Goal: Task Accomplishment & Management: Use online tool/utility

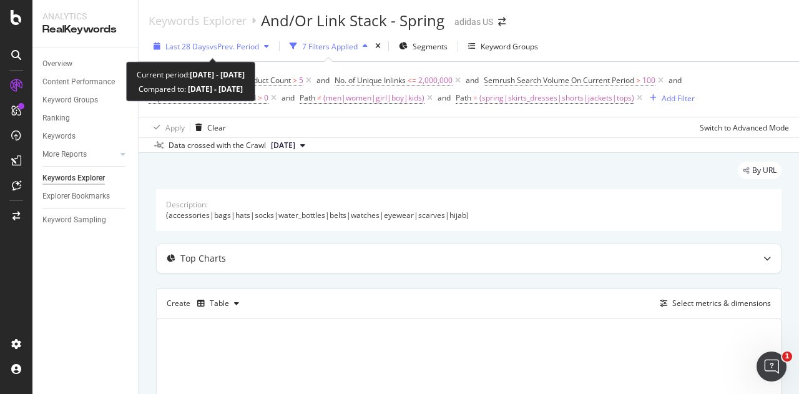
click at [232, 45] on span "vs Prev. Period" at bounding box center [234, 46] width 49 height 11
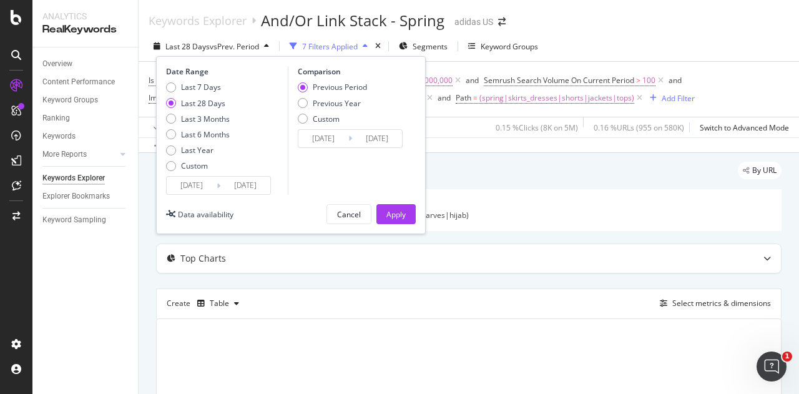
click at [232, 195] on div "Date Range Last 7 Days Last 28 Days Last 3 Months Last 6 Months Last Year Custo…" at bounding box center [291, 145] width 270 height 178
click at [235, 187] on input "[DATE]" at bounding box center [245, 185] width 50 height 17
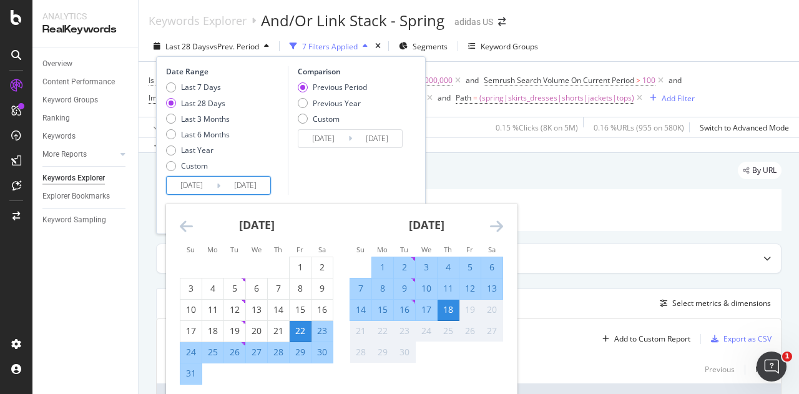
click at [191, 225] on icon "Move backward to switch to the previous month." at bounding box center [186, 225] width 13 height 15
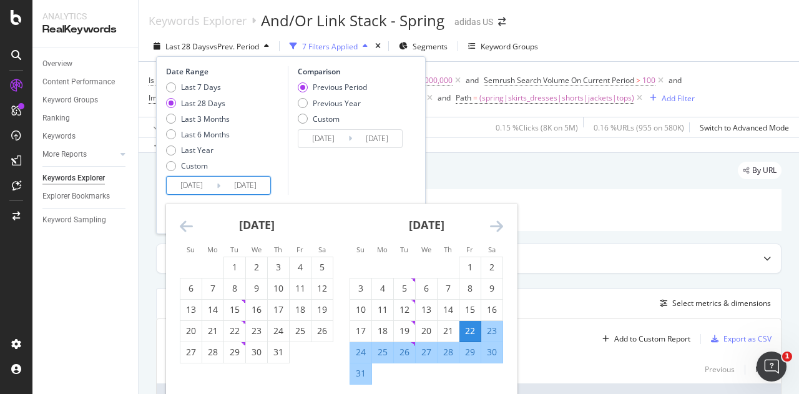
click at [191, 225] on icon "Move backward to switch to the previous month." at bounding box center [186, 225] width 13 height 15
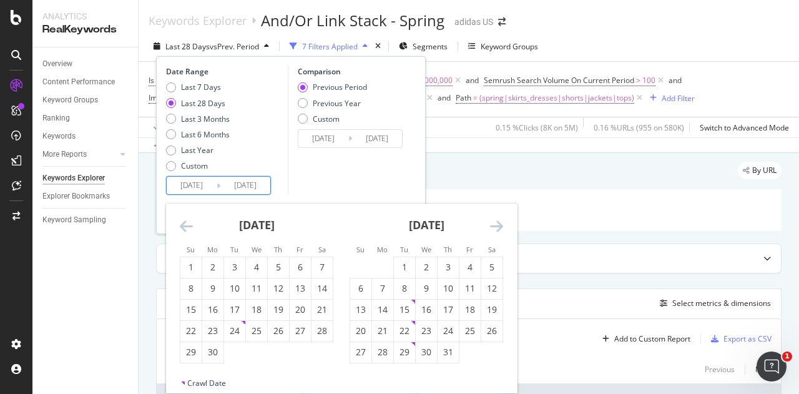
click at [184, 221] on icon "Move backward to switch to the previous month." at bounding box center [186, 225] width 13 height 15
click at [179, 227] on div "May 2025 1 2 3 4 5 6 7 8 9 10 11 12 13 14 15 16 17 18 19 20 21 22 23 24 25 26 2…" at bounding box center [257, 283] width 170 height 160
click at [187, 223] on icon "Move backward to switch to the previous month." at bounding box center [186, 225] width 13 height 15
click at [234, 260] on div "1" at bounding box center [234, 267] width 21 height 21
type input "[DATE]"
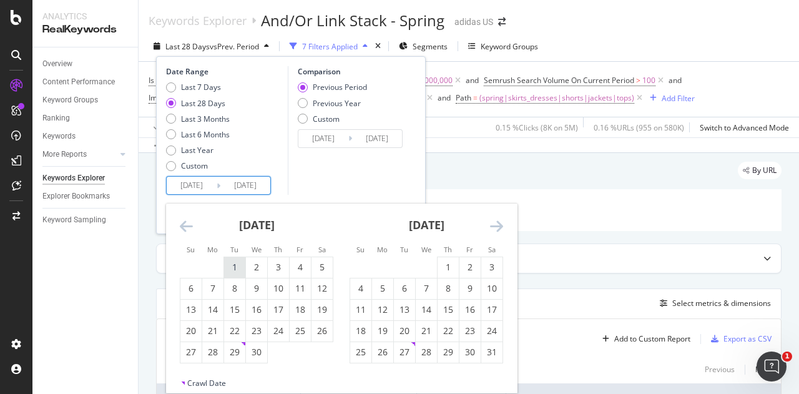
type input "[DATE]"
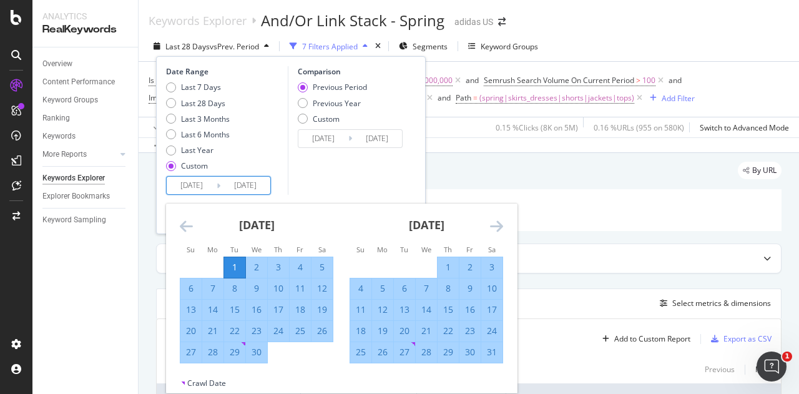
click at [499, 223] on icon "Move forward to switch to the next month." at bounding box center [496, 225] width 13 height 15
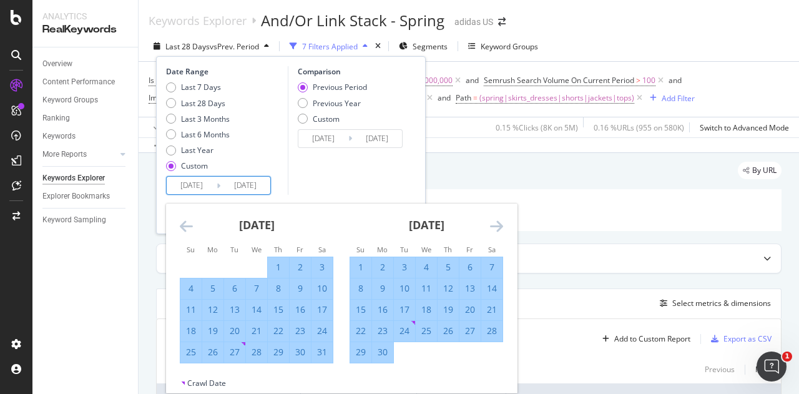
click at [381, 348] on div "30" at bounding box center [382, 352] width 21 height 12
type input "[DATE]"
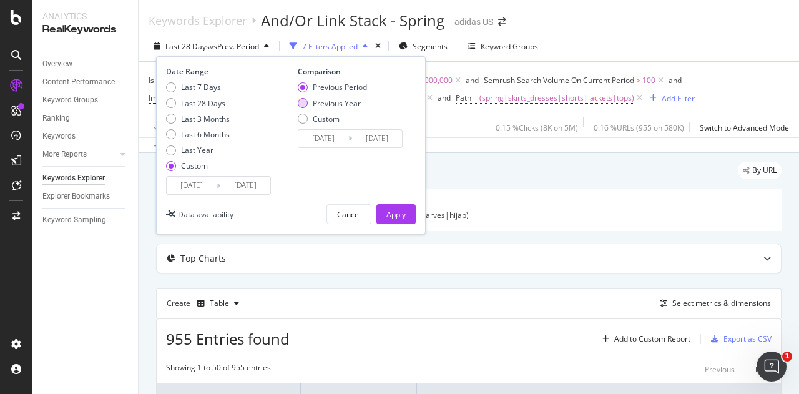
click at [331, 100] on div "Previous Year" at bounding box center [337, 103] width 48 height 11
type input "[DATE]"
click at [388, 215] on div "Apply" at bounding box center [395, 214] width 19 height 11
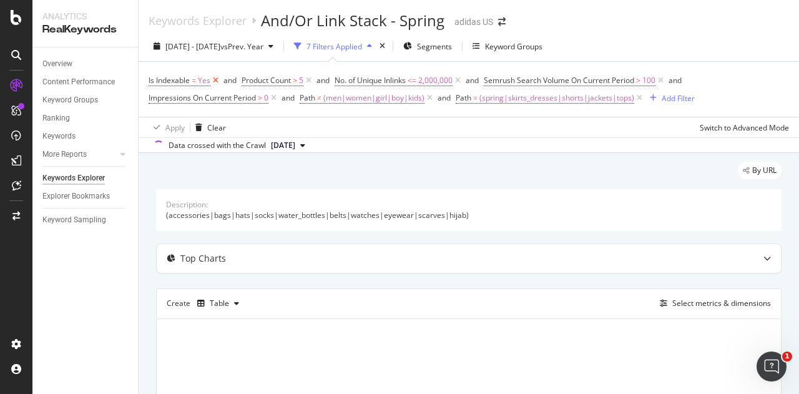
click at [215, 80] on icon at bounding box center [215, 80] width 11 height 12
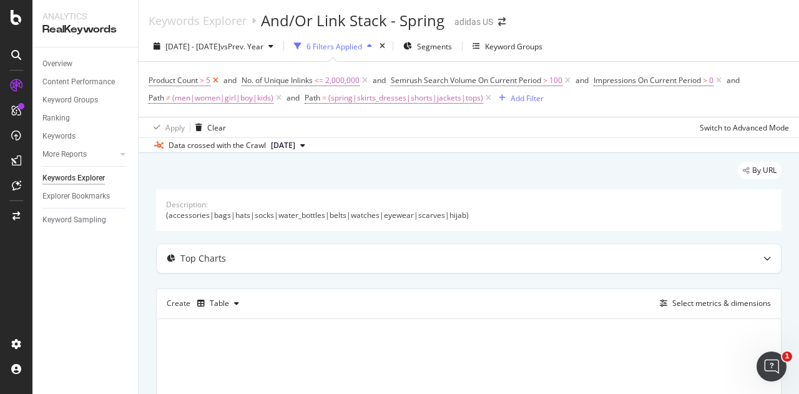
click at [219, 81] on icon at bounding box center [215, 80] width 11 height 12
click at [474, 82] on icon at bounding box center [474, 80] width 11 height 12
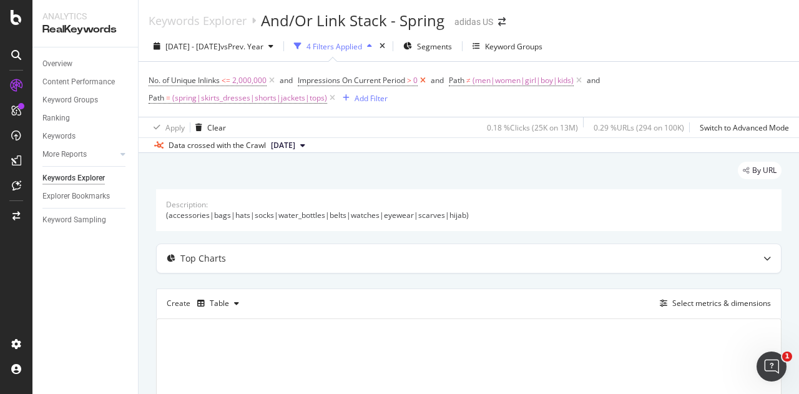
click at [424, 79] on icon at bounding box center [423, 80] width 11 height 12
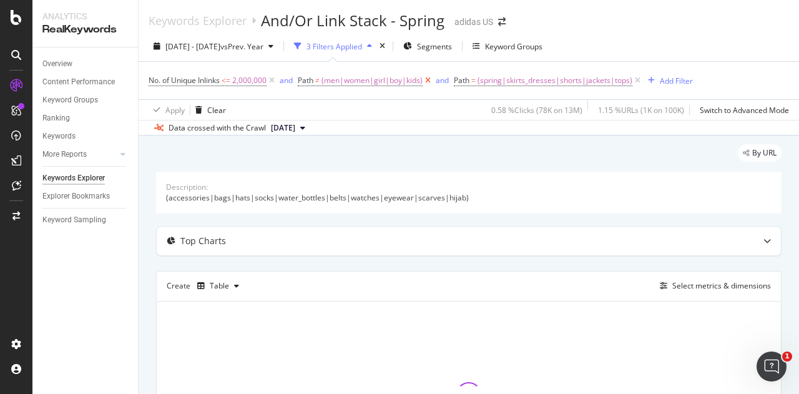
click at [428, 77] on icon at bounding box center [428, 80] width 11 height 12
click at [428, 81] on span "(spring|skirts_dresses|shorts|jackets|tops)" at bounding box center [398, 80] width 155 height 17
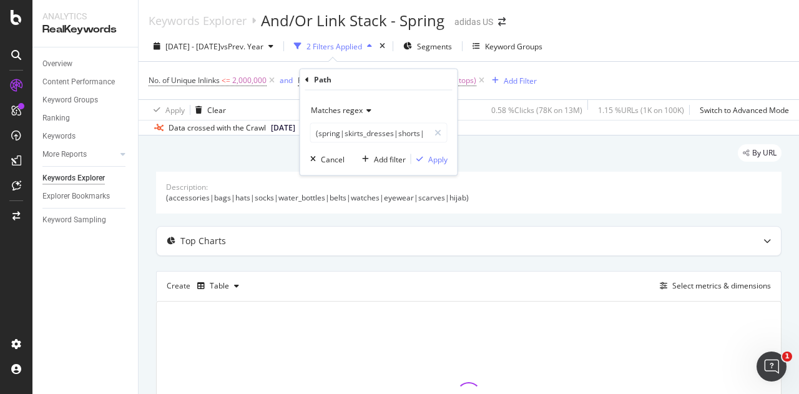
click at [358, 109] on span "Matches regex" at bounding box center [337, 110] width 52 height 11
click at [360, 126] on input "(spring|skirts_dresses|shorts|jackets|tops)" at bounding box center [370, 133] width 118 height 20
type input "summmer"
click at [363, 132] on input "summmer" at bounding box center [370, 133] width 118 height 20
click at [341, 135] on input "summmer" at bounding box center [370, 133] width 118 height 20
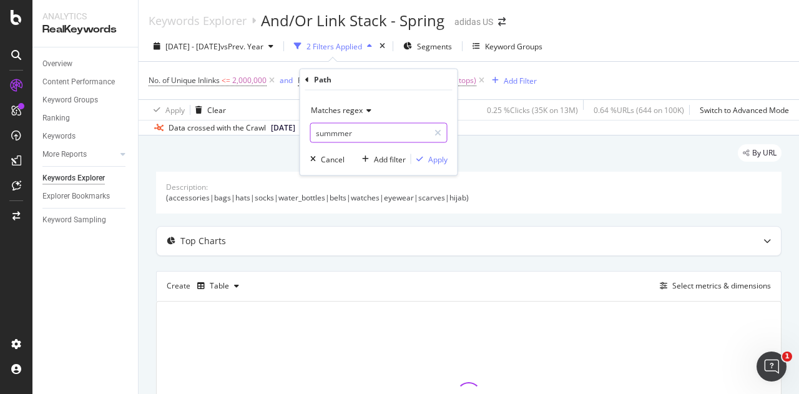
click at [376, 137] on input "summmer" at bounding box center [370, 133] width 118 height 20
type input "summer"
click at [351, 113] on span "Matches regex" at bounding box center [337, 110] width 52 height 11
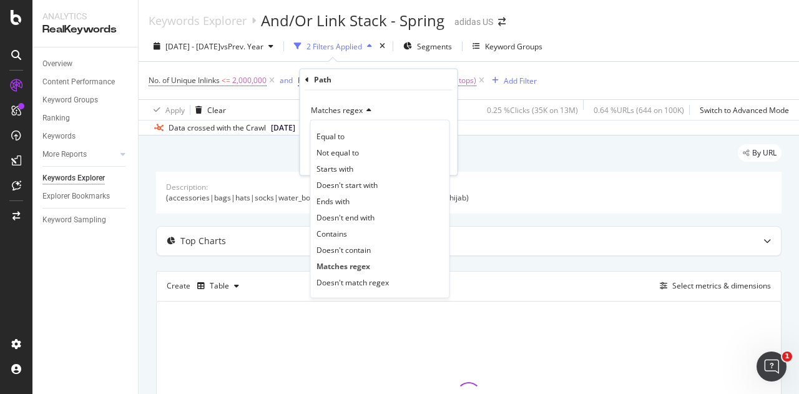
click at [346, 228] on span "Contains" at bounding box center [331, 233] width 31 height 11
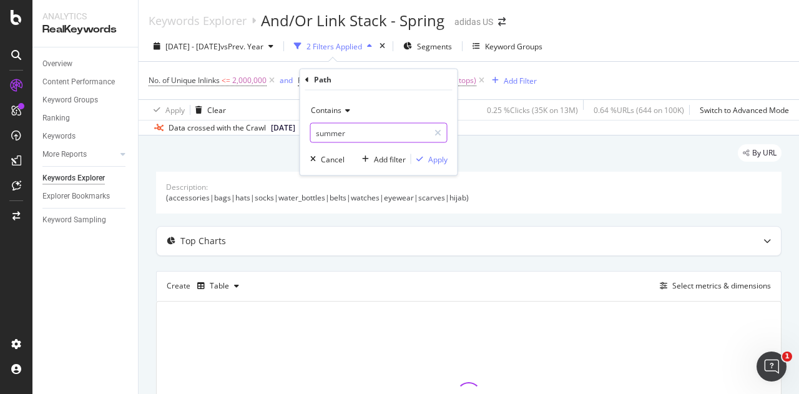
click at [384, 131] on input "summer" at bounding box center [370, 133] width 118 height 20
click at [389, 140] on input "summer" at bounding box center [370, 133] width 118 height 20
click at [386, 131] on input "summer" at bounding box center [370, 133] width 118 height 20
click at [426, 155] on div "button" at bounding box center [419, 158] width 17 height 7
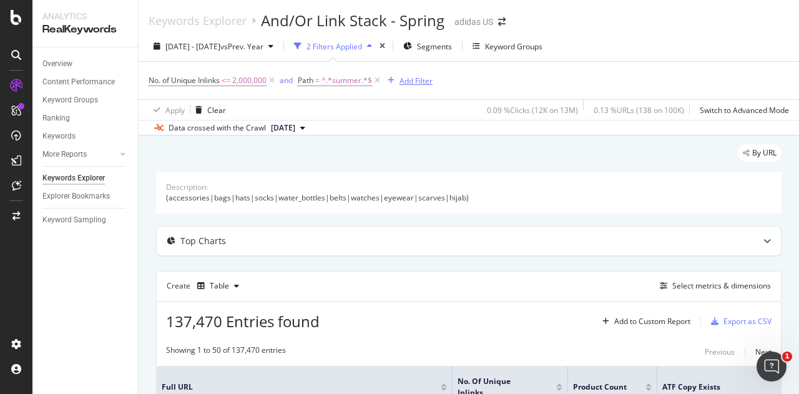
click at [424, 78] on div "Add Filter" at bounding box center [416, 81] width 33 height 11
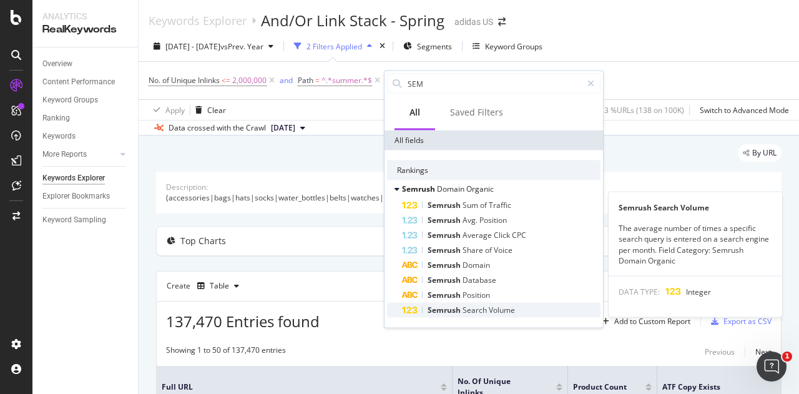
type input "SEM"
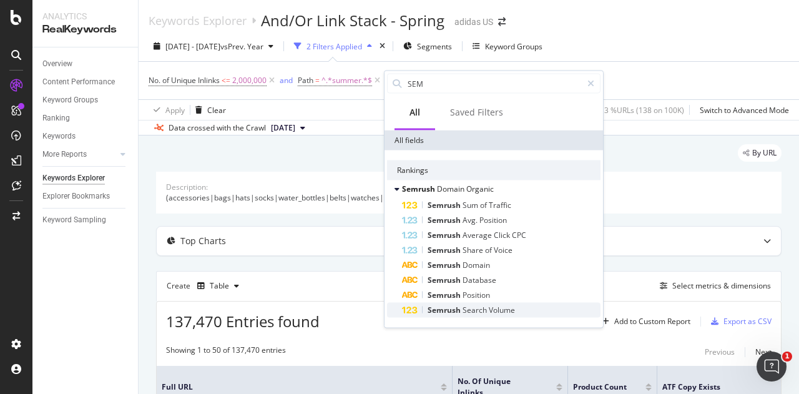
click at [499, 316] on div "Semrush Search Volume" at bounding box center [501, 310] width 199 height 15
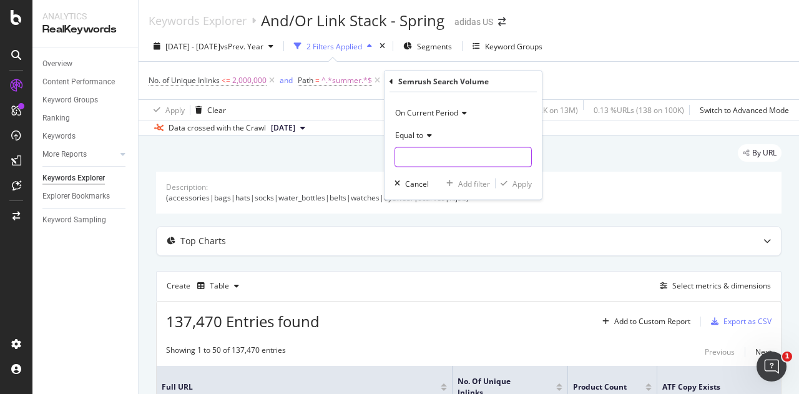
click at [471, 160] on input "number" at bounding box center [463, 157] width 137 height 20
click at [414, 127] on div "Equal to" at bounding box center [463, 135] width 137 height 20
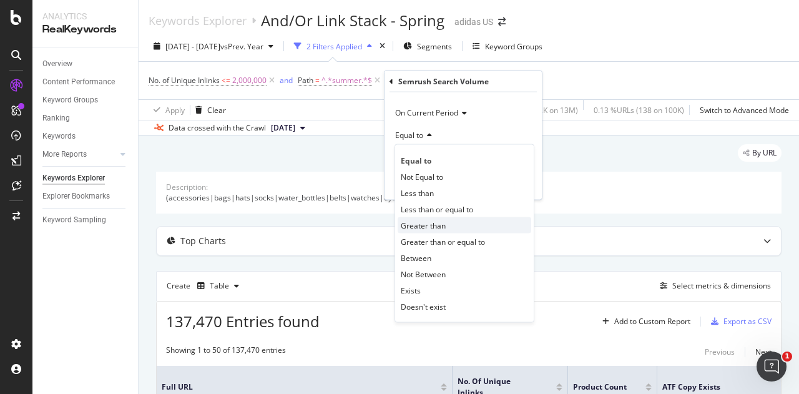
click at [437, 225] on span "Greater than" at bounding box center [423, 225] width 45 height 11
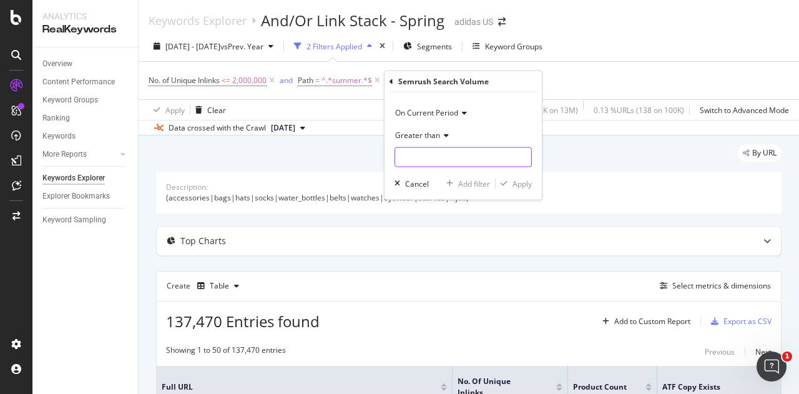
click at [436, 160] on input "number" at bounding box center [463, 157] width 137 height 20
type input "100"
click at [516, 185] on div "Apply" at bounding box center [521, 183] width 19 height 11
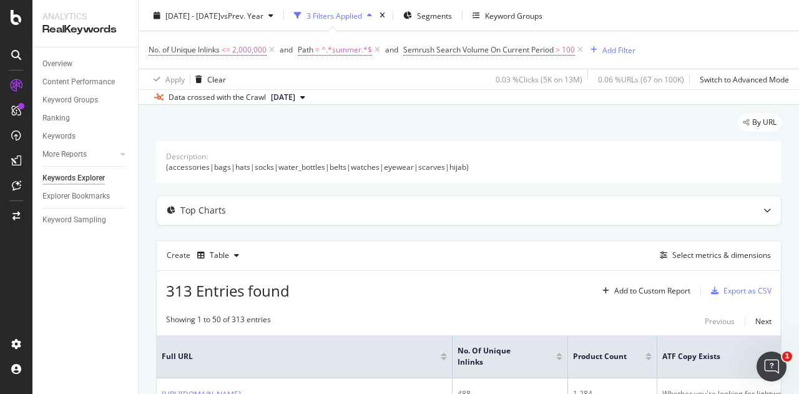
scroll to position [9, 0]
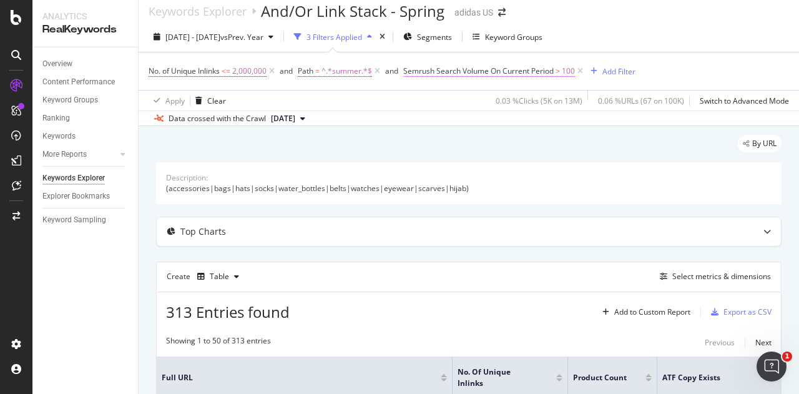
click at [537, 70] on span "Semrush Search Volume On Current Period" at bounding box center [478, 71] width 150 height 11
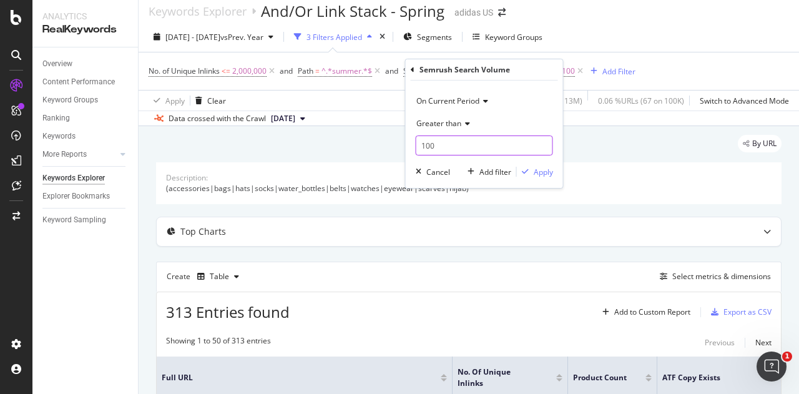
click at [475, 145] on input "100" at bounding box center [484, 145] width 137 height 20
type input "1"
type input "50"
click at [527, 171] on icon "button" at bounding box center [525, 171] width 7 height 7
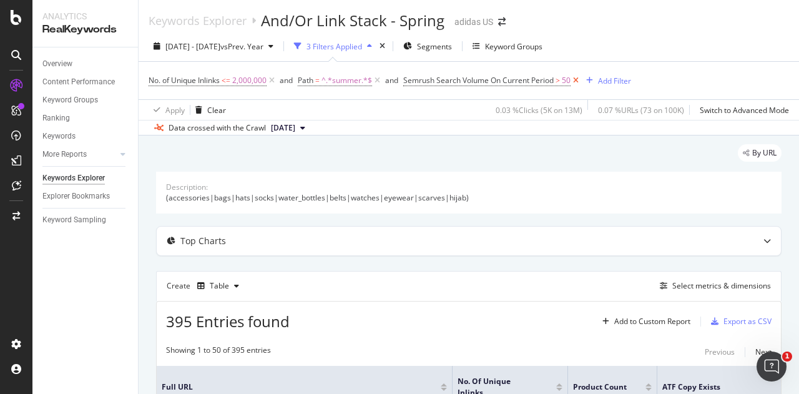
click at [578, 77] on icon at bounding box center [576, 80] width 11 height 12
click at [729, 326] on div "Export as CSV" at bounding box center [747, 321] width 48 height 11
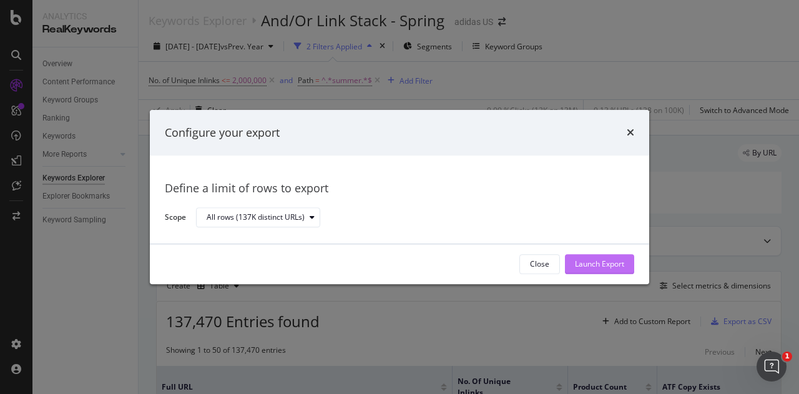
click at [592, 268] on div "Launch Export" at bounding box center [599, 264] width 49 height 11
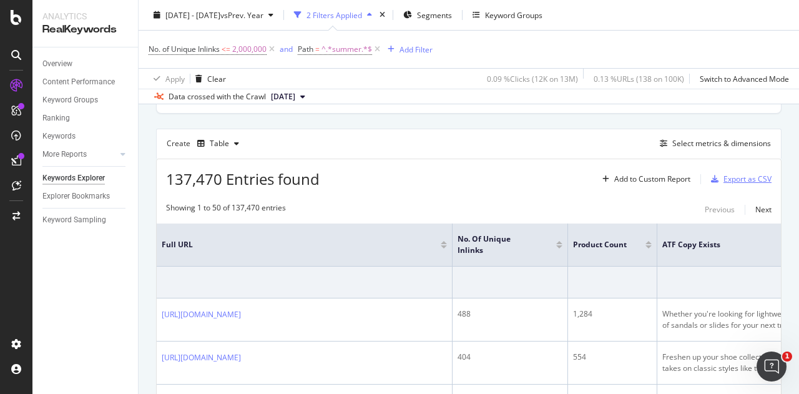
scroll to position [187, 0]
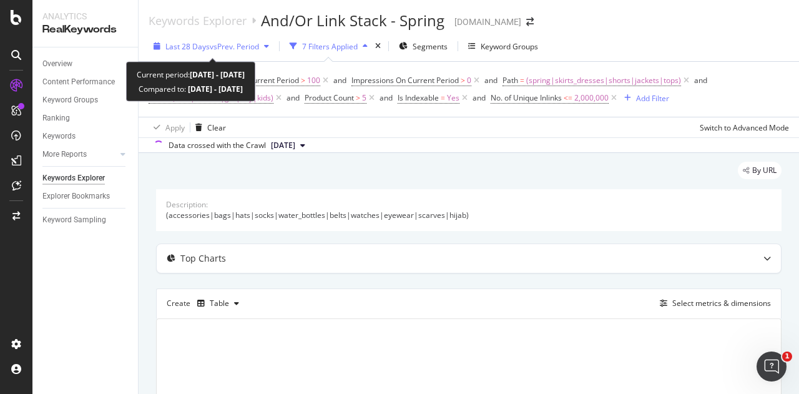
click at [220, 43] on span "vs Prev. Period" at bounding box center [234, 46] width 49 height 11
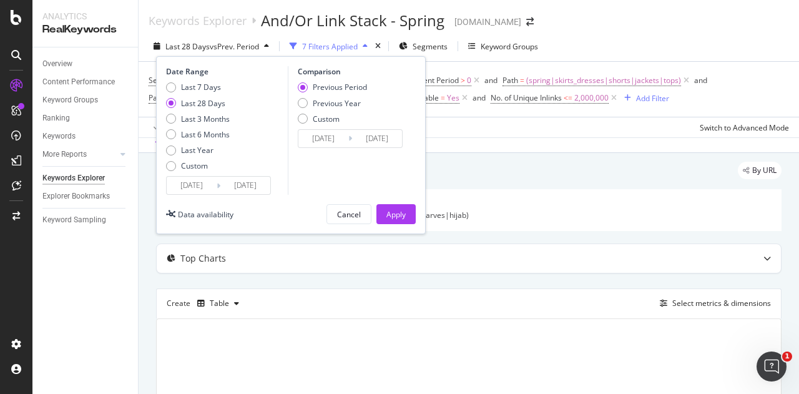
click at [202, 187] on input "2025/08/22" at bounding box center [192, 185] width 50 height 17
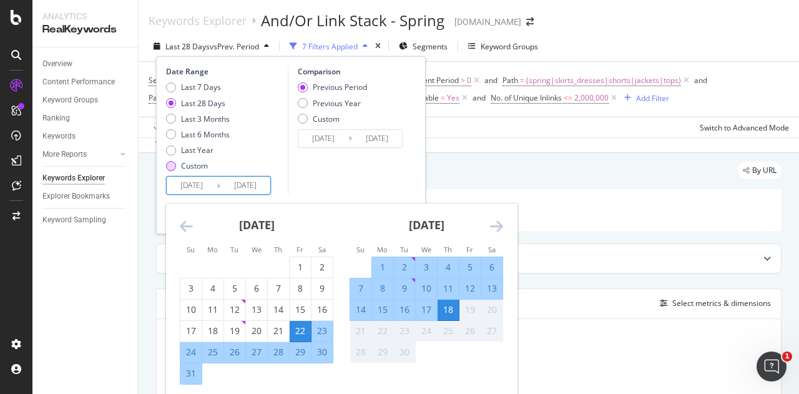
click at [175, 165] on div "Custom" at bounding box center [171, 166] width 10 height 10
click at [207, 192] on input "2025/08/22" at bounding box center [192, 185] width 50 height 17
click at [190, 230] on icon "Move backward to switch to the previous month." at bounding box center [186, 225] width 13 height 15
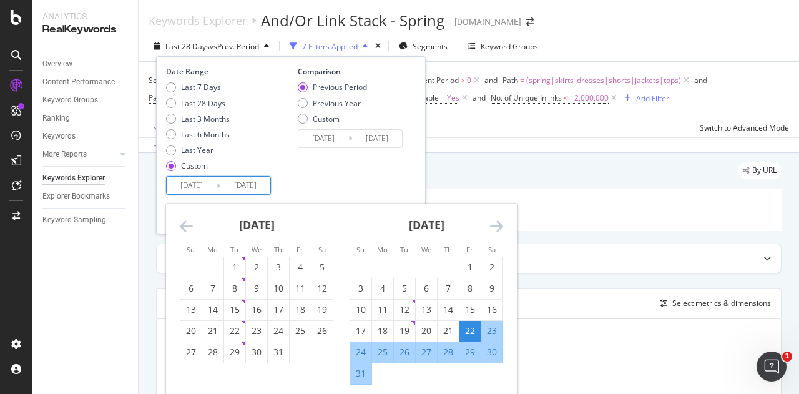
click at [190, 230] on icon "Move backward to switch to the previous month." at bounding box center [186, 225] width 13 height 15
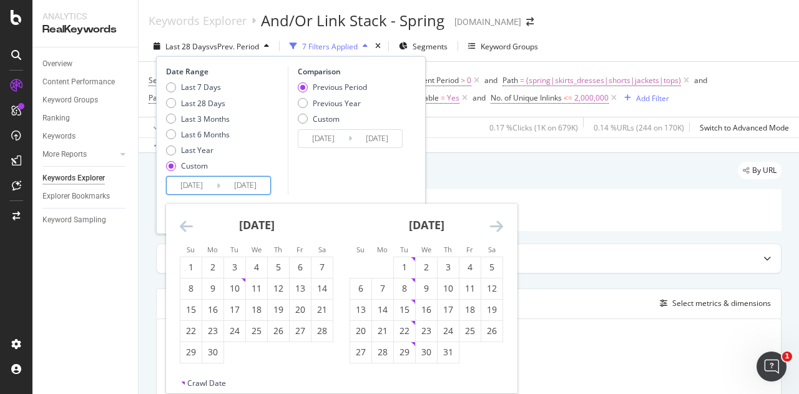
click at [182, 231] on icon "Move backward to switch to the previous month." at bounding box center [186, 225] width 13 height 15
click at [187, 230] on icon "Move backward to switch to the previous month." at bounding box center [186, 225] width 13 height 15
click at [227, 264] on div "1" at bounding box center [234, 267] width 21 height 12
type input "[DATE]"
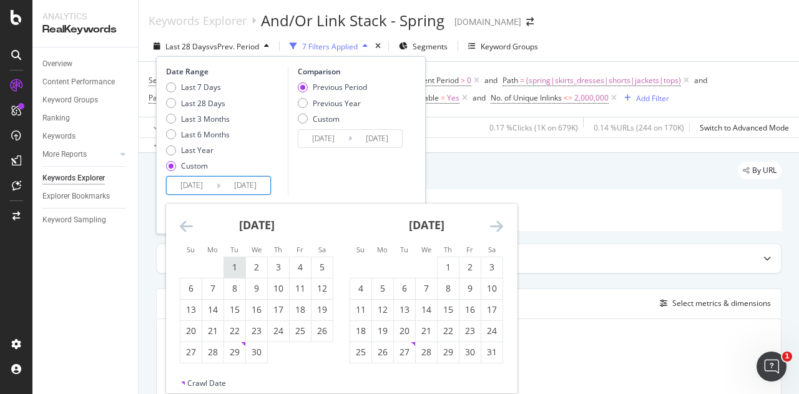
type input "[DATE]"
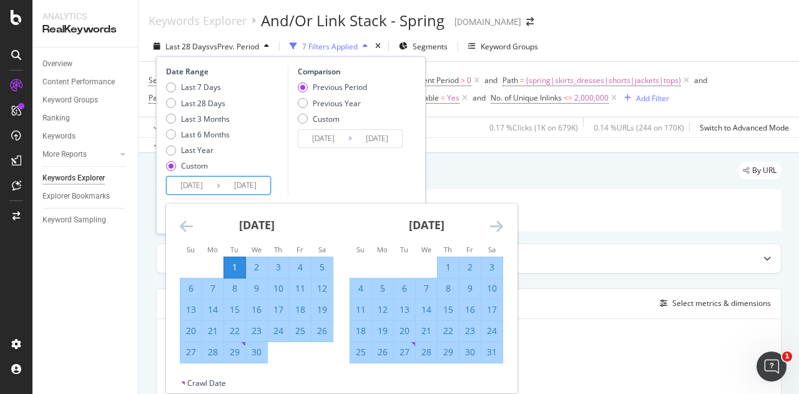
click at [501, 230] on icon "Move forward to switch to the next month." at bounding box center [496, 225] width 13 height 15
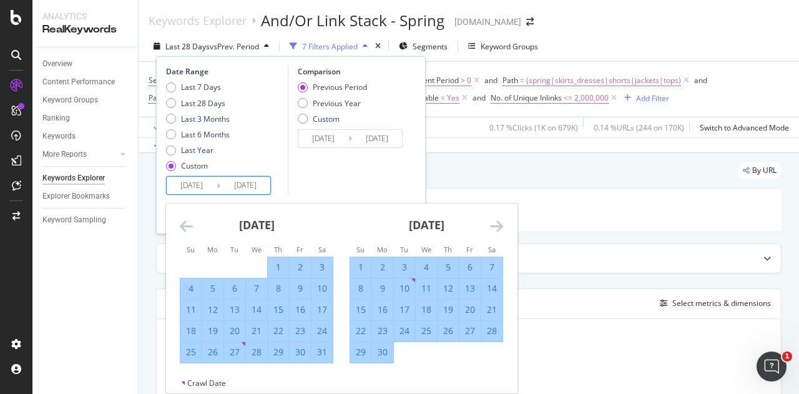
click at [381, 352] on div "30" at bounding box center [382, 352] width 21 height 12
type input "[DATE]"
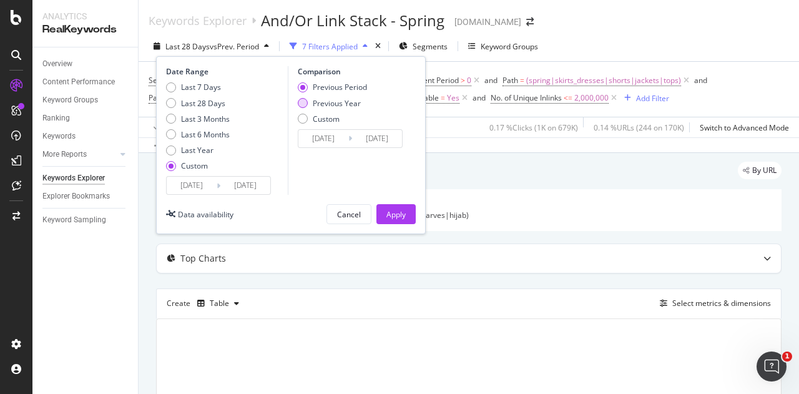
click at [306, 98] on div "Previous Year" at bounding box center [332, 103] width 69 height 11
type input "[DATE]"
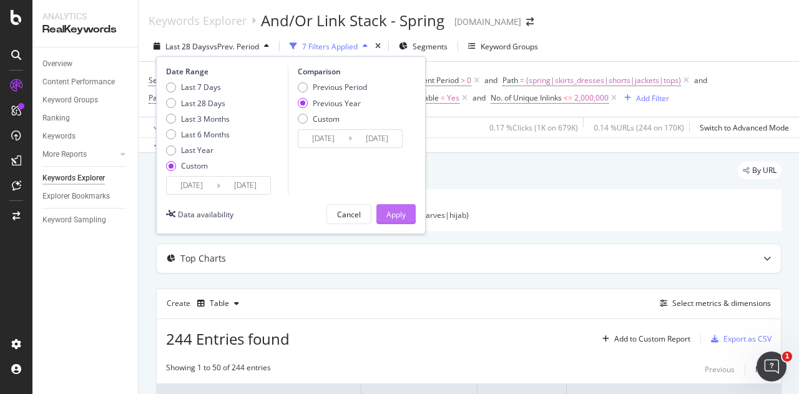
click at [408, 221] on button "Apply" at bounding box center [395, 214] width 39 height 20
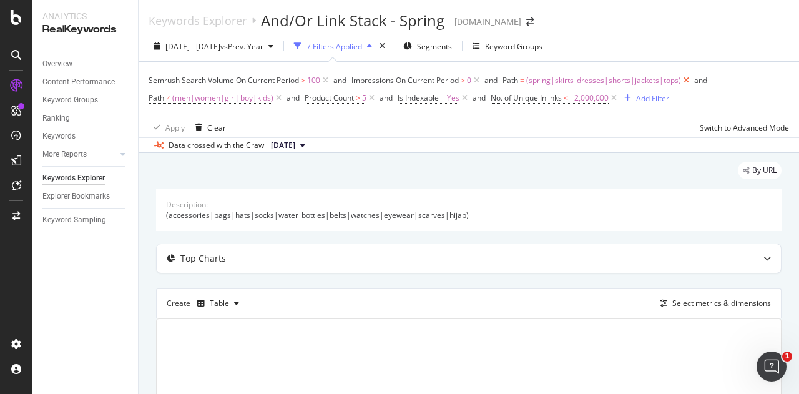
click at [686, 76] on icon at bounding box center [686, 80] width 11 height 12
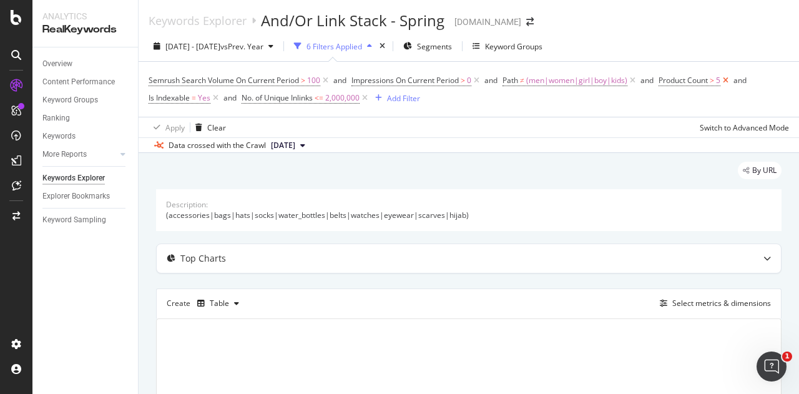
click at [727, 79] on icon at bounding box center [725, 80] width 11 height 12
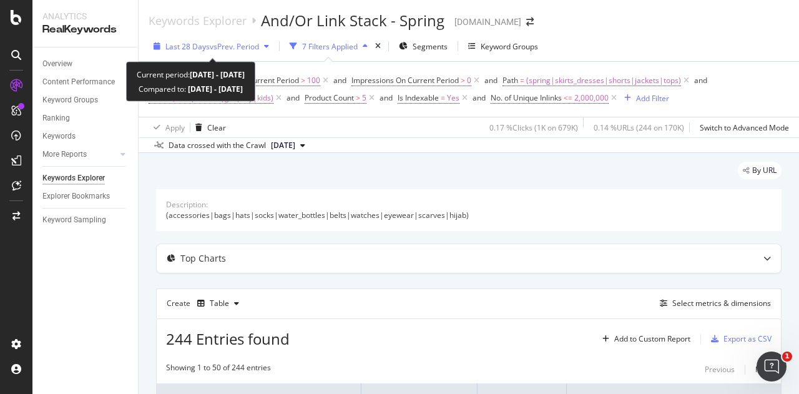
click at [232, 41] on span "vs Prev. Period" at bounding box center [234, 46] width 49 height 11
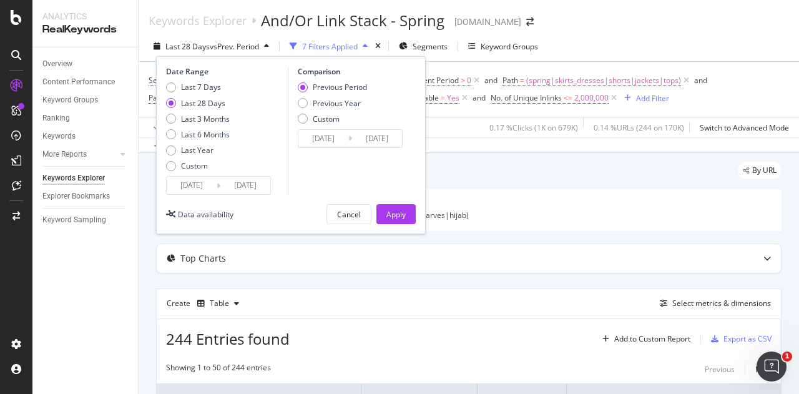
click at [235, 190] on input "[DATE]" at bounding box center [245, 185] width 50 height 17
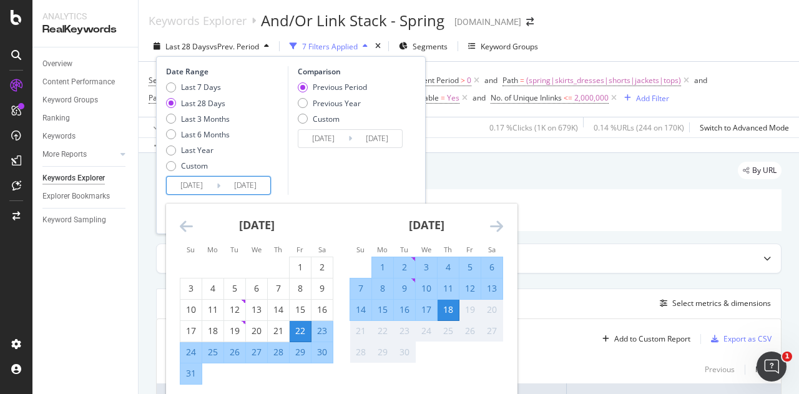
click at [184, 225] on icon "Move backward to switch to the previous month." at bounding box center [186, 225] width 13 height 15
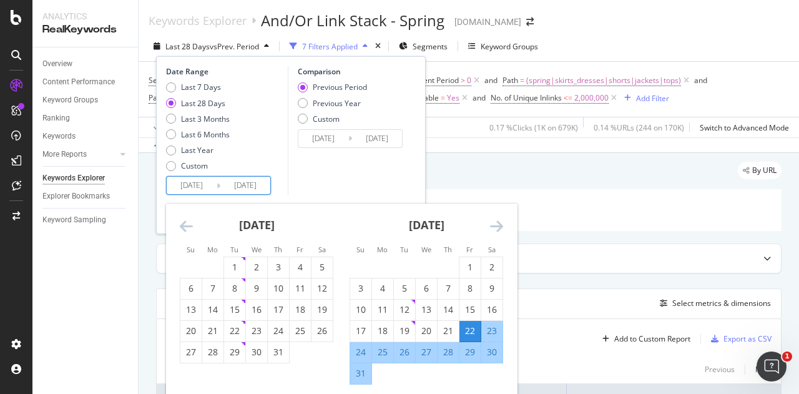
click at [184, 225] on icon "Move backward to switch to the previous month." at bounding box center [186, 225] width 13 height 15
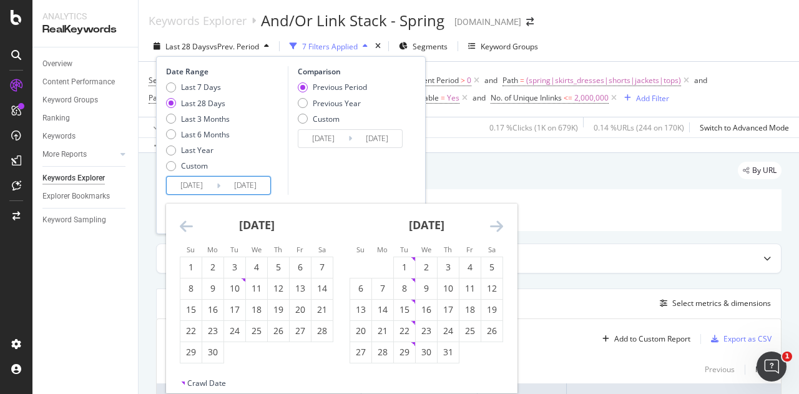
click at [184, 225] on icon "Move backward to switch to the previous month." at bounding box center [186, 225] width 13 height 15
click at [189, 228] on icon "Move backward to switch to the previous month." at bounding box center [186, 225] width 13 height 15
click at [240, 263] on div "1" at bounding box center [234, 267] width 21 height 12
type input "[DATE]"
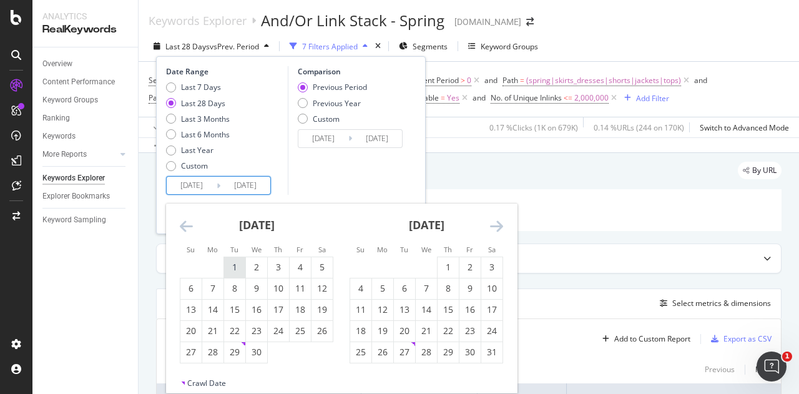
type input "[DATE]"
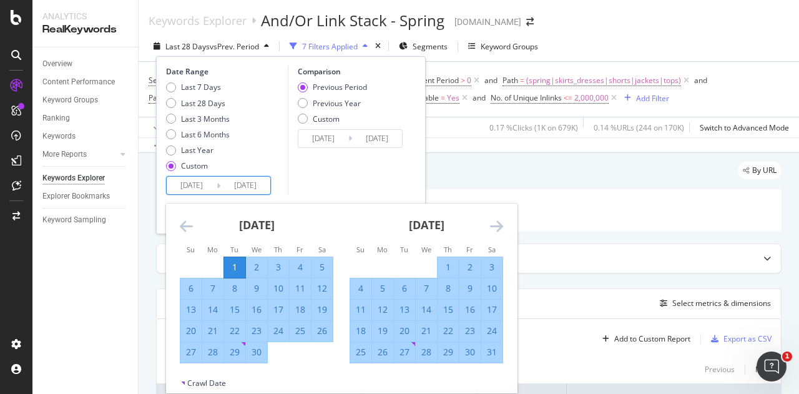
click at [495, 232] on icon "Move forward to switch to the next month." at bounding box center [496, 225] width 13 height 15
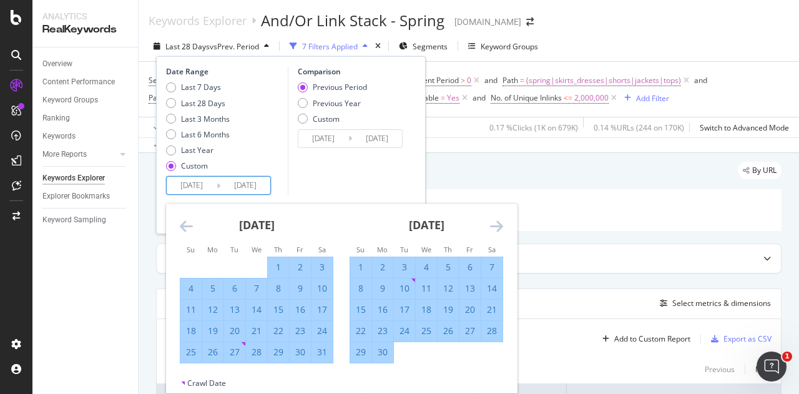
click at [382, 349] on div "30" at bounding box center [382, 352] width 21 height 12
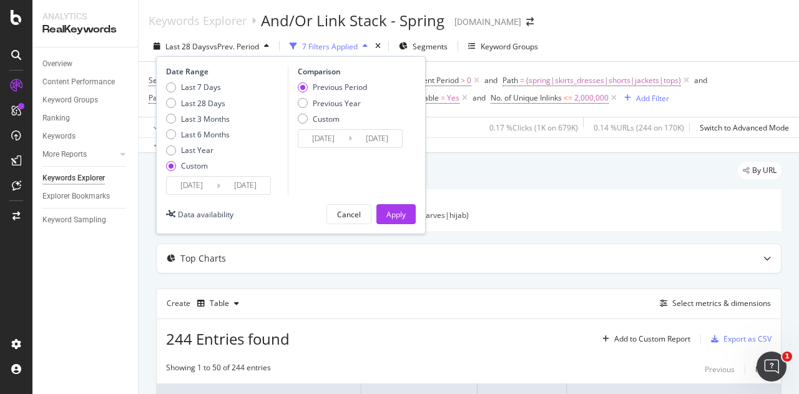
type input "[DATE]"
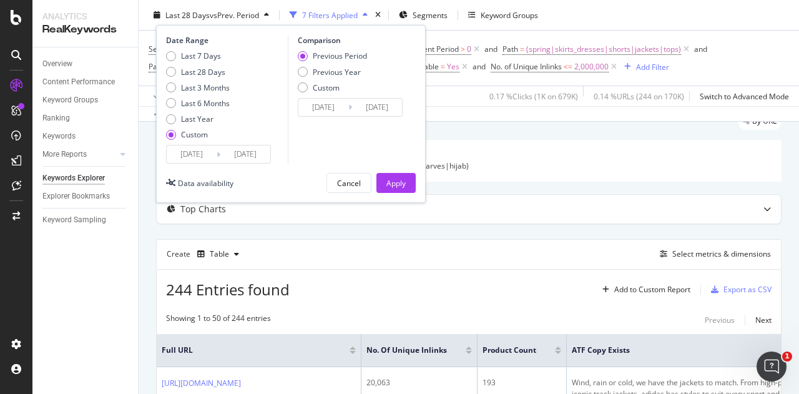
scroll to position [62, 0]
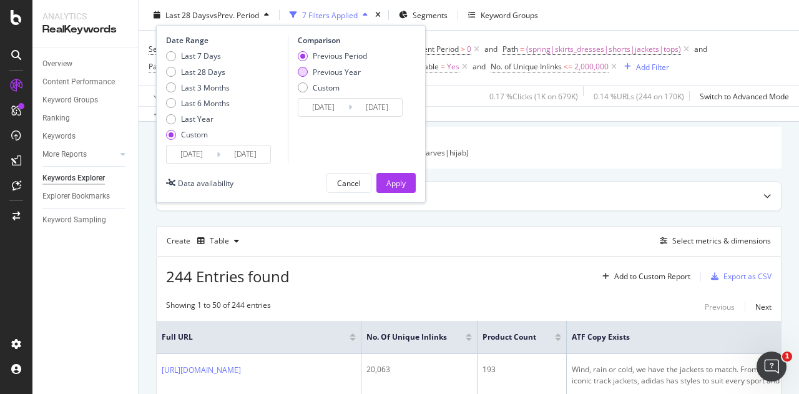
click at [338, 71] on div "Previous Year" at bounding box center [337, 71] width 48 height 11
type input "[DATE]"
click at [387, 182] on div "Apply" at bounding box center [395, 182] width 19 height 11
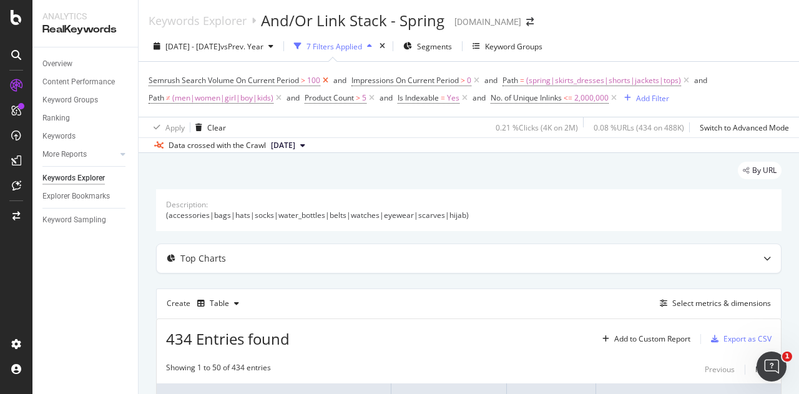
click at [328, 78] on icon at bounding box center [325, 80] width 11 height 12
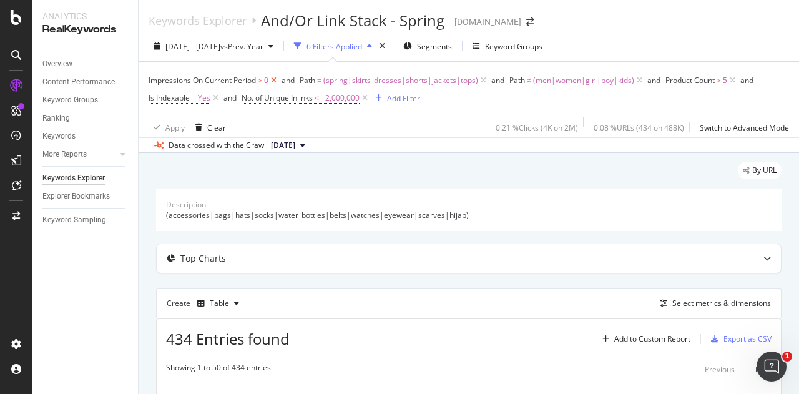
click at [272, 79] on icon at bounding box center [273, 80] width 11 height 12
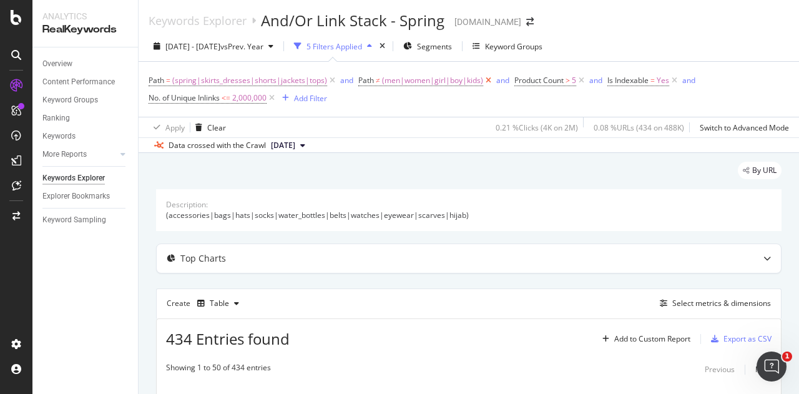
click at [491, 77] on icon at bounding box center [488, 80] width 11 height 12
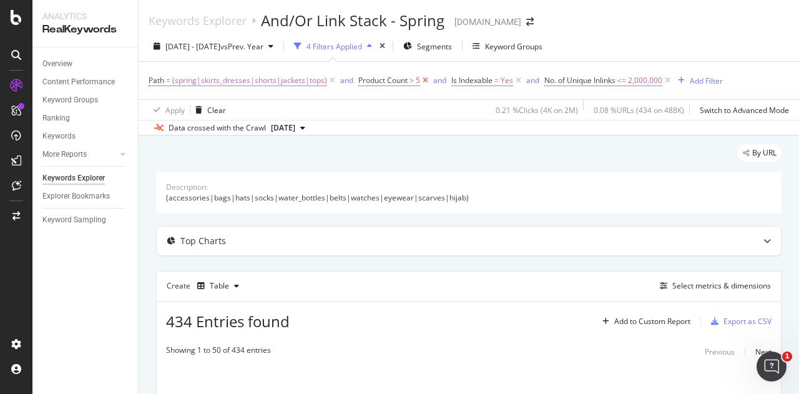
click at [422, 79] on icon at bounding box center [425, 80] width 11 height 12
click at [423, 81] on icon at bounding box center [425, 80] width 11 height 12
click at [521, 84] on div "Add Filter" at bounding box center [520, 81] width 33 height 11
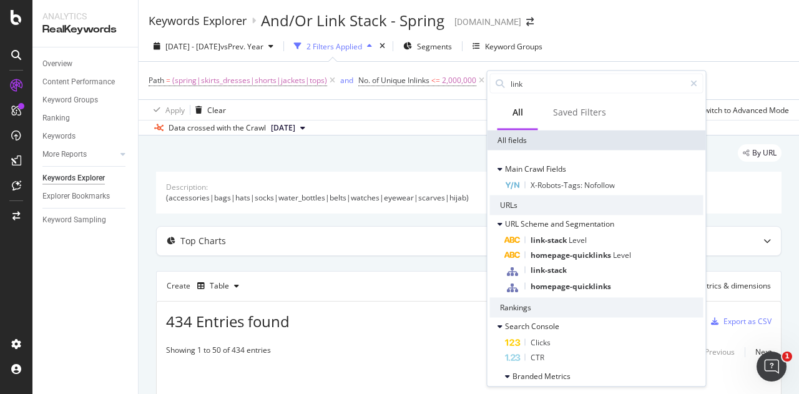
type input "link"
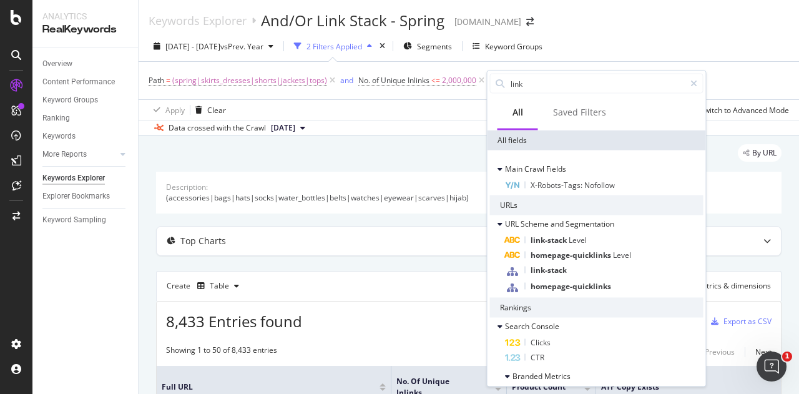
click at [439, 103] on div "Apply Clear 2.05 % Clicks ( 39K on 2M ) 2.22 % URLs ( 11K on 488K ) Switch to A…" at bounding box center [469, 109] width 660 height 21
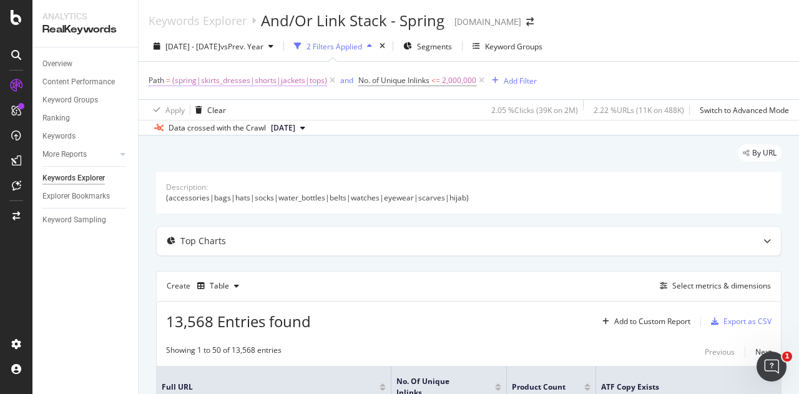
click at [242, 83] on span "(spring|skirts_dresses|shorts|jackets|tops)" at bounding box center [249, 80] width 155 height 17
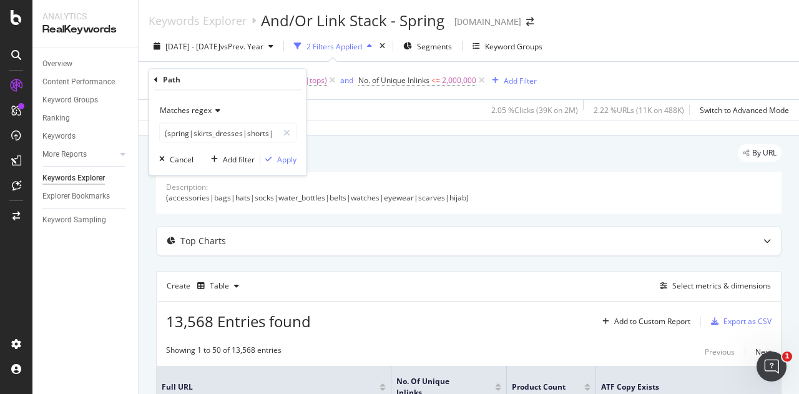
click at [213, 110] on icon at bounding box center [216, 110] width 9 height 7
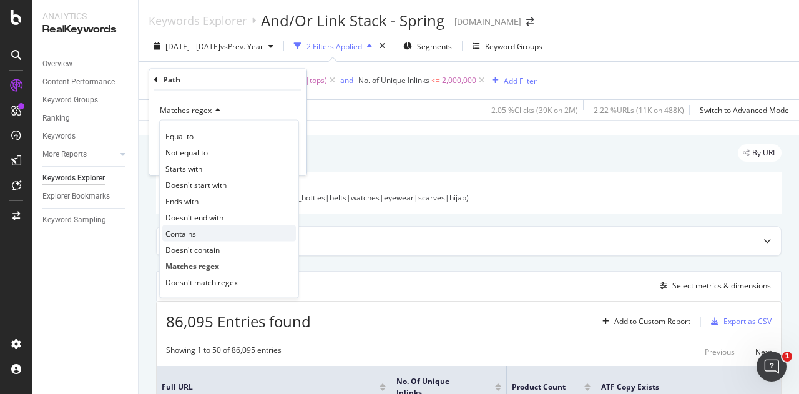
click at [205, 230] on div "Contains" at bounding box center [229, 233] width 134 height 16
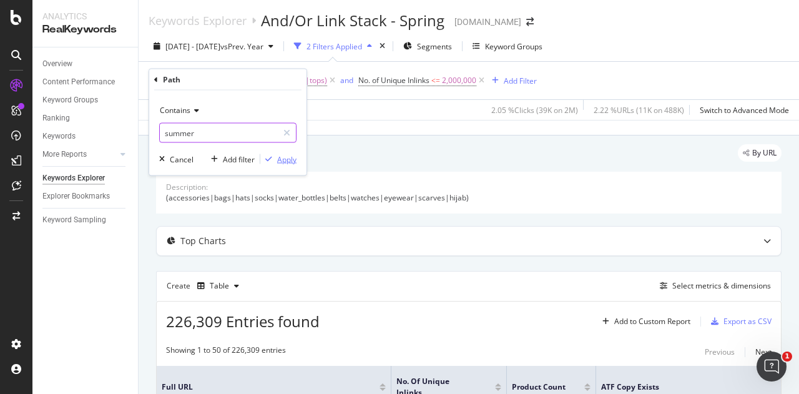
type input "summer"
click at [276, 155] on div "button" at bounding box center [268, 158] width 17 height 7
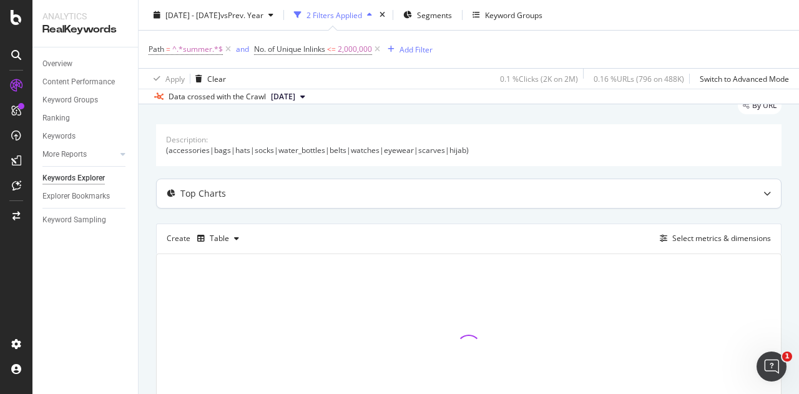
scroll to position [62, 0]
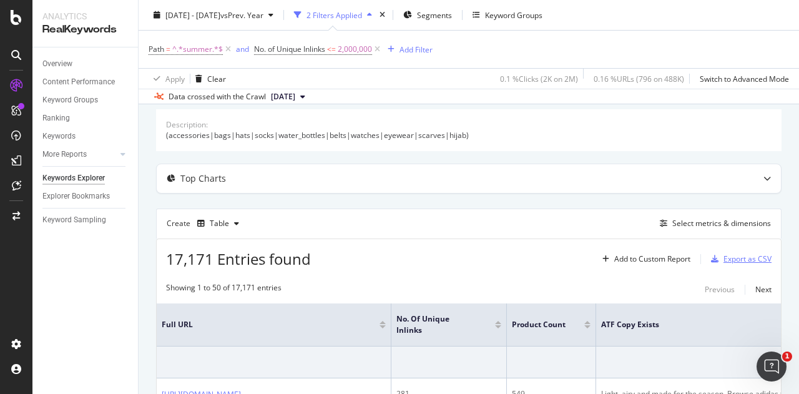
click at [723, 257] on div "Export as CSV" at bounding box center [747, 258] width 48 height 11
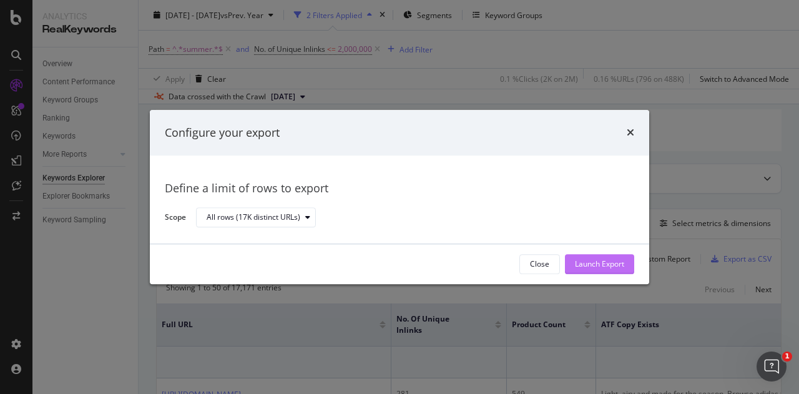
click at [572, 262] on button "Launch Export" at bounding box center [599, 264] width 69 height 20
